Goal: Task Accomplishment & Management: Use online tool/utility

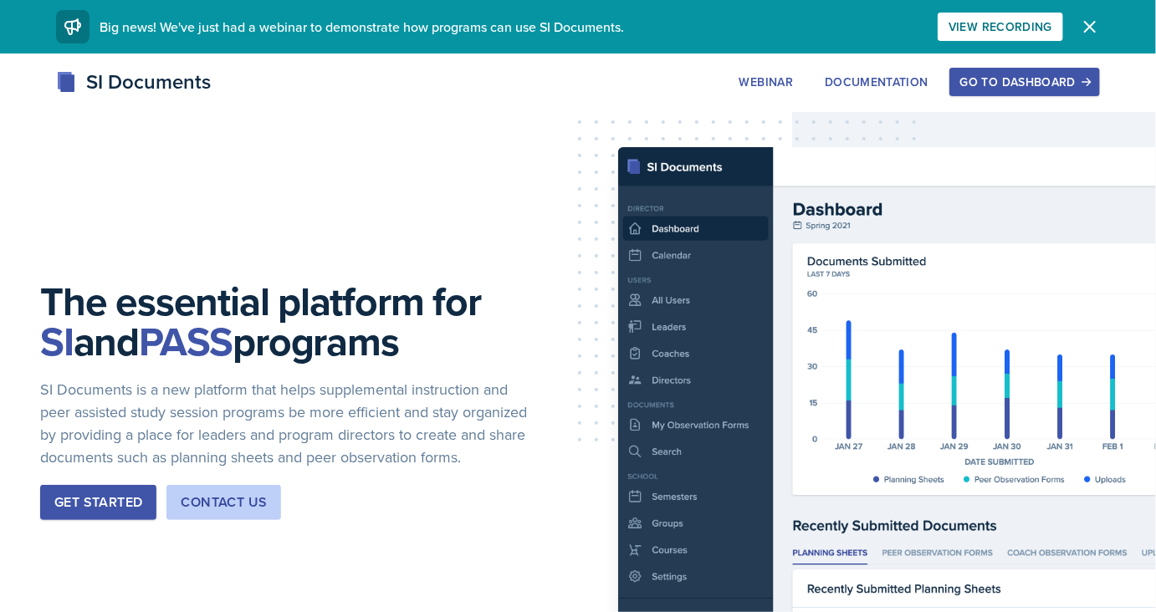
click at [989, 75] on div "Go to Dashboard" at bounding box center [1024, 81] width 129 height 13
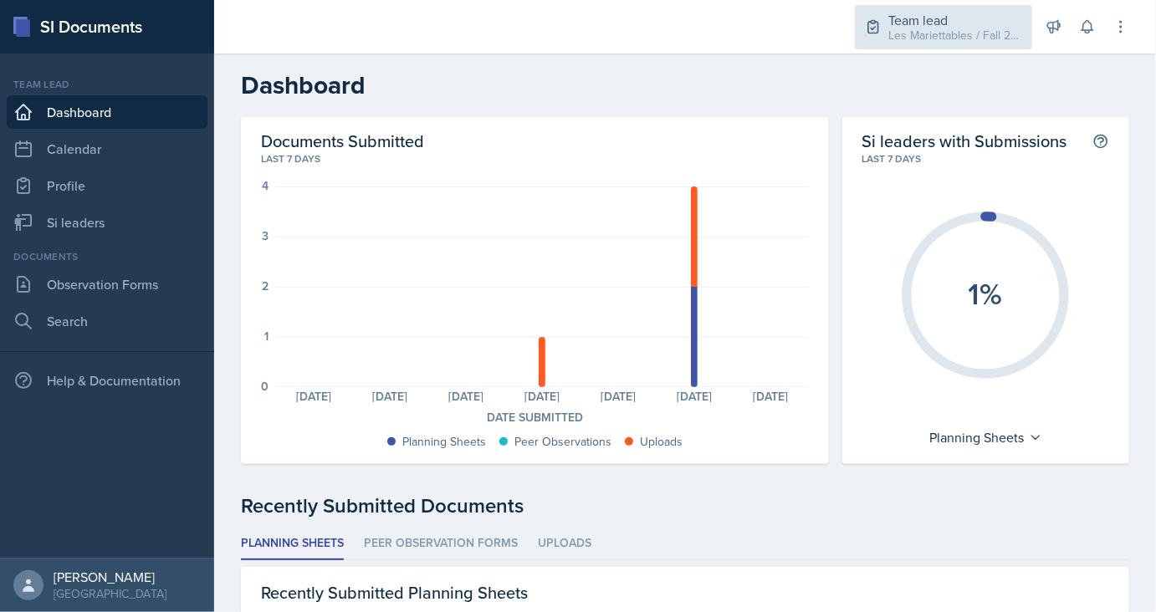
click at [929, 31] on div "Les Mariettables / Fall 2025" at bounding box center [955, 36] width 134 height 18
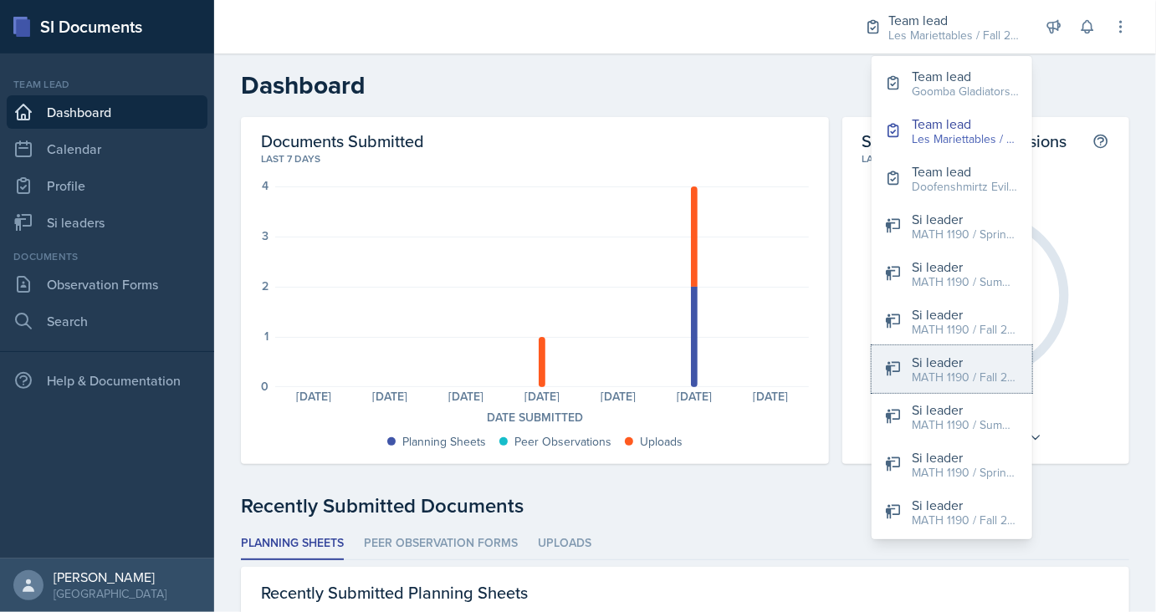
click at [970, 363] on div "Si leader" at bounding box center [965, 362] width 107 height 20
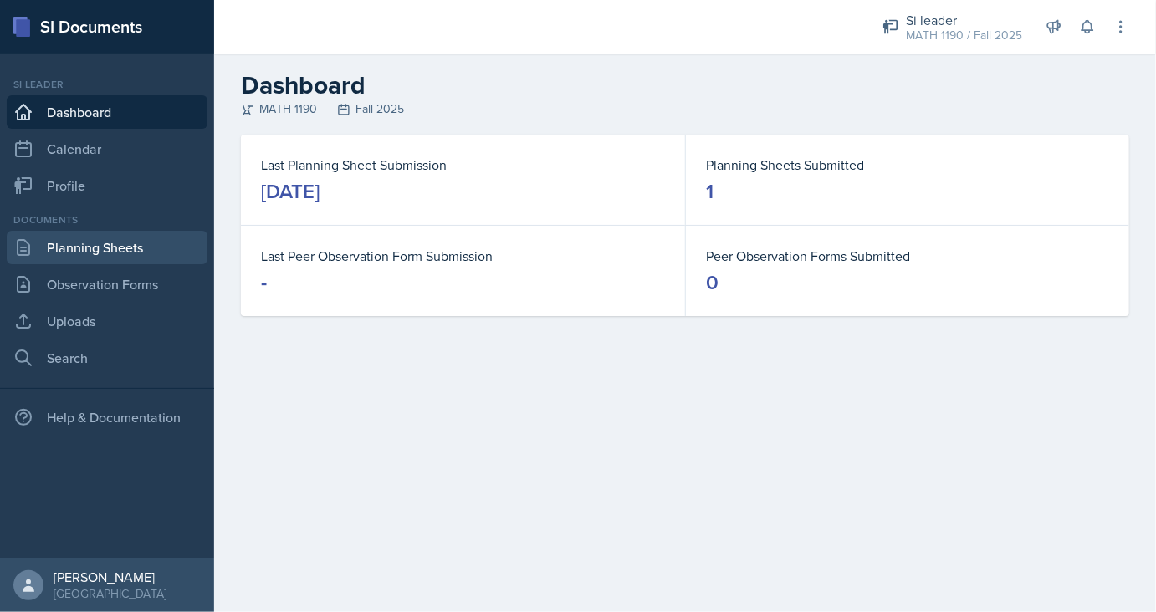
click at [90, 246] on link "Planning Sheets" at bounding box center [107, 247] width 201 height 33
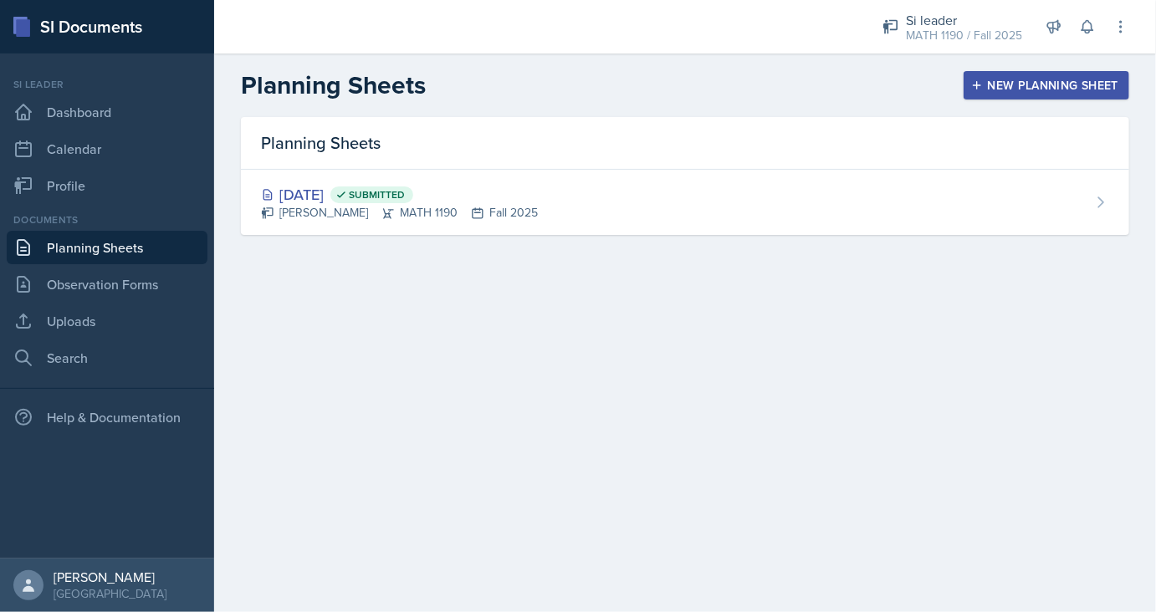
click at [1073, 84] on div "New Planning Sheet" at bounding box center [1047, 85] width 144 height 13
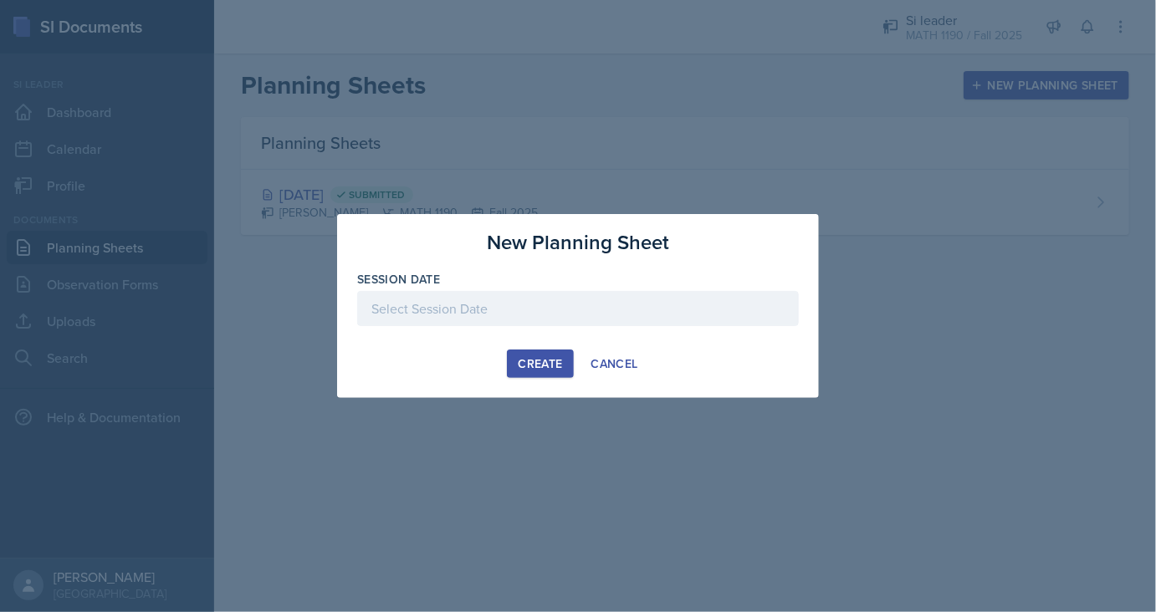
click at [568, 302] on div at bounding box center [578, 308] width 442 height 35
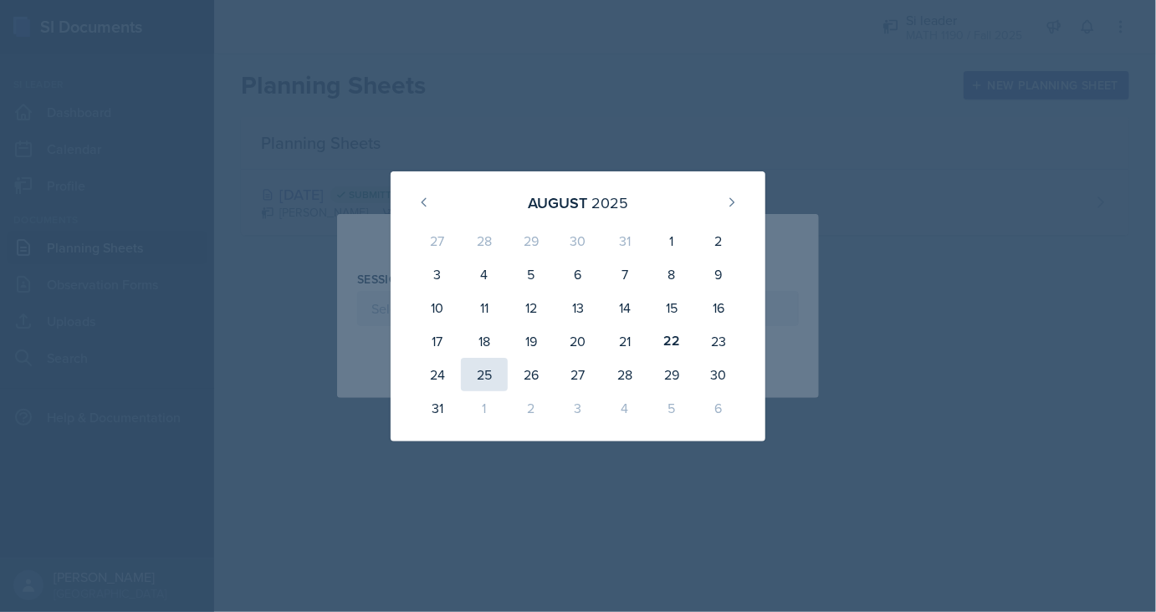
click at [488, 385] on div "25" at bounding box center [484, 374] width 47 height 33
type input "[DATE]"
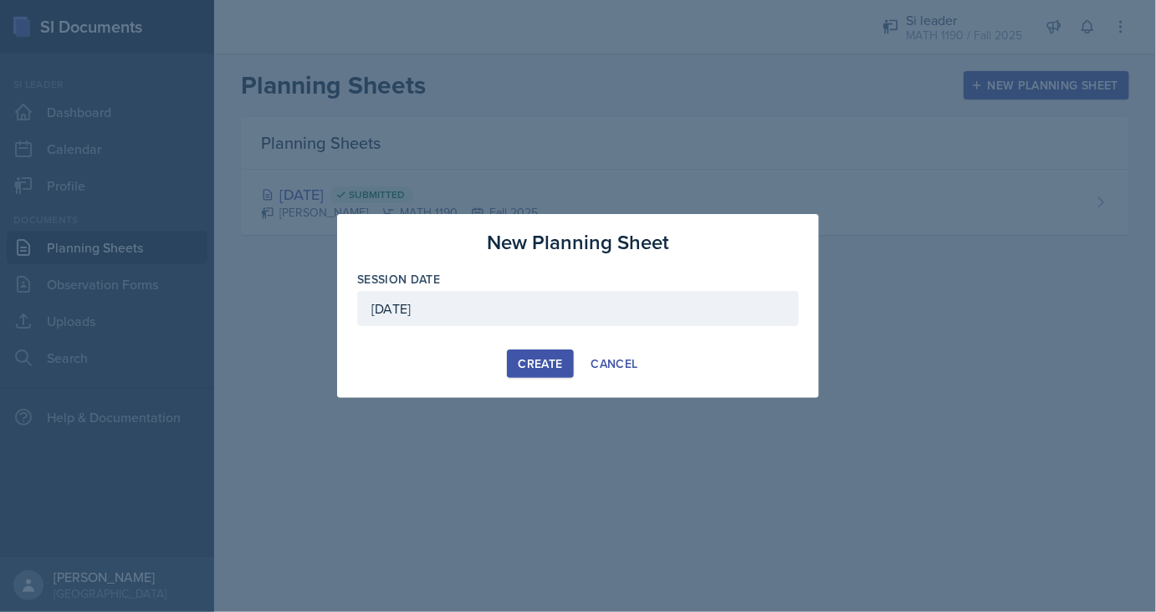
click at [539, 370] on div "Create" at bounding box center [540, 363] width 44 height 13
